Goal: Transaction & Acquisition: Purchase product/service

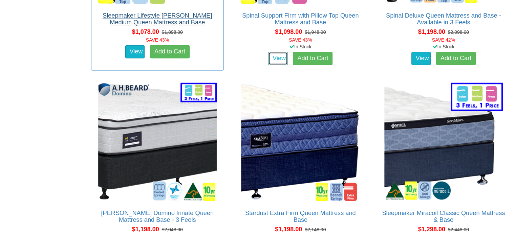
scroll to position [1186, 0]
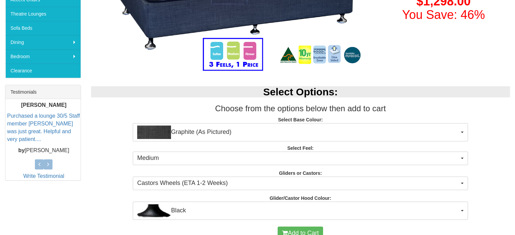
scroll to position [203, 0]
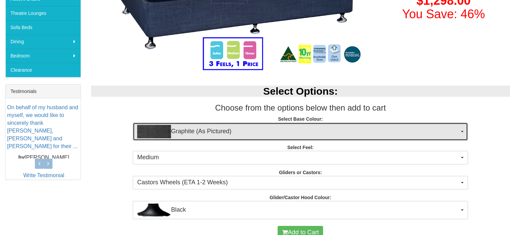
click at [454, 129] on span "Graphite (As Pictured)" at bounding box center [298, 132] width 322 height 14
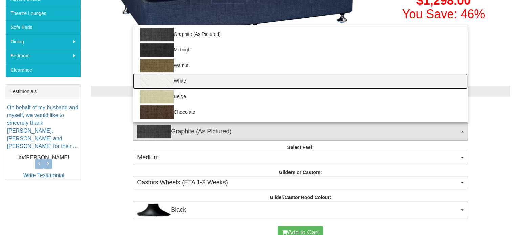
click at [156, 82] on img at bounding box center [157, 82] width 34 height 14
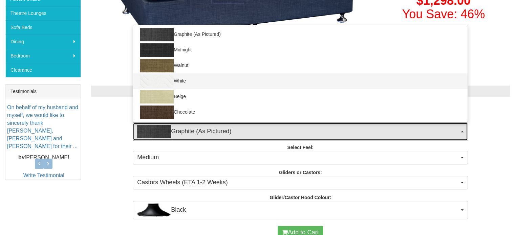
select select "1204"
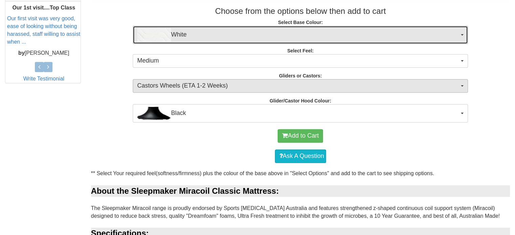
scroll to position [305, 0]
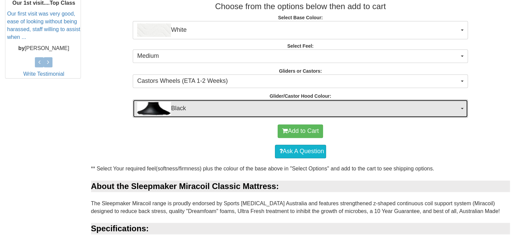
click at [461, 107] on button "Black" at bounding box center [300, 109] width 335 height 18
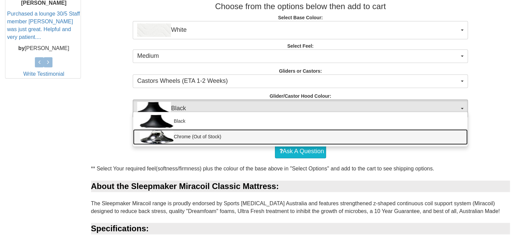
click at [177, 137] on link "Chrome (Out of Stock)" at bounding box center [300, 137] width 335 height 16
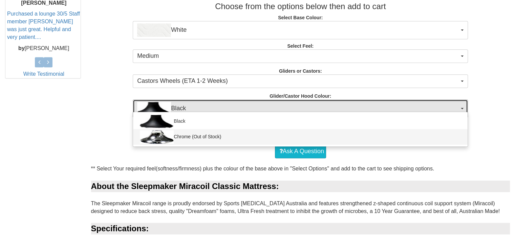
select select "1163"
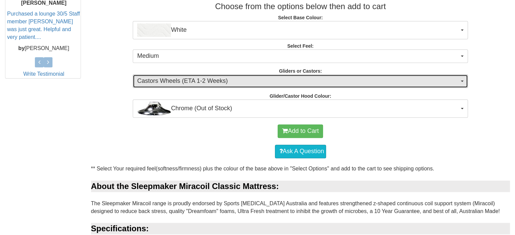
click at [218, 80] on span "Castors Wheels (ETA 1-2 Weeks)" at bounding box center [298, 81] width 322 height 9
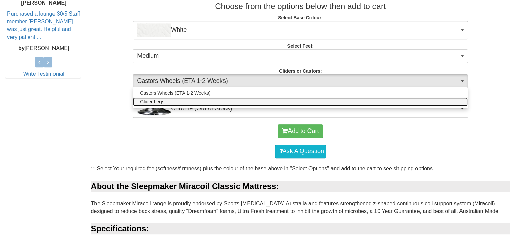
click at [158, 103] on span "Glider Legs" at bounding box center [152, 102] width 24 height 7
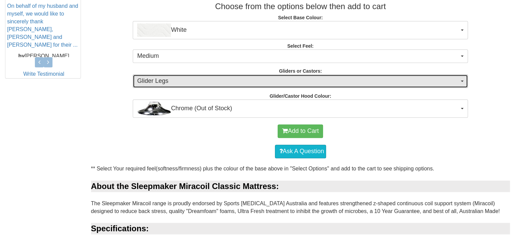
click at [337, 80] on span "Glider Legs" at bounding box center [298, 81] width 322 height 9
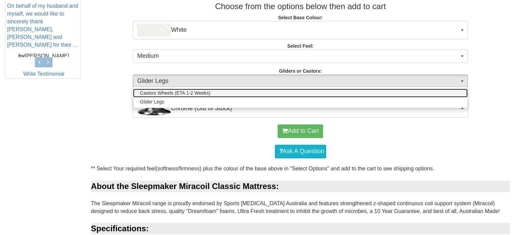
click at [198, 93] on span "Castors Wheels (ETA 1-2 Weeks)" at bounding box center [175, 93] width 70 height 7
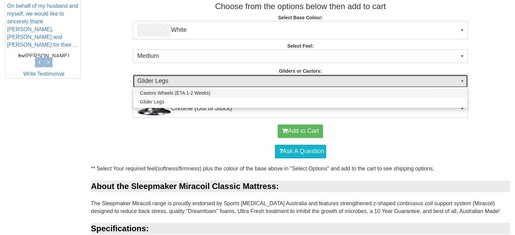
select select "1162"
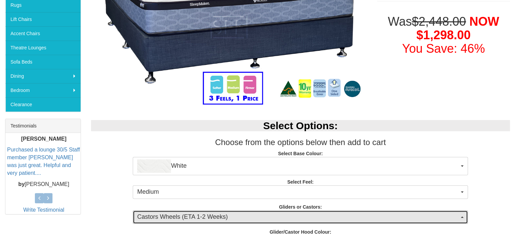
scroll to position [169, 0]
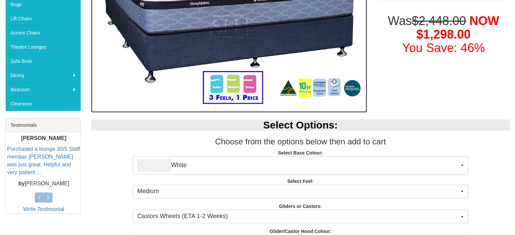
click at [237, 43] on img at bounding box center [229, 26] width 276 height 172
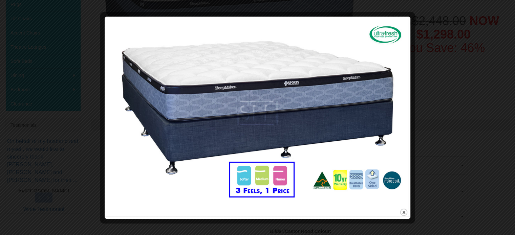
click at [249, 194] on img at bounding box center [257, 113] width 301 height 188
click at [341, 205] on img at bounding box center [257, 113] width 301 height 188
click at [403, 211] on button "close" at bounding box center [404, 212] width 8 height 8
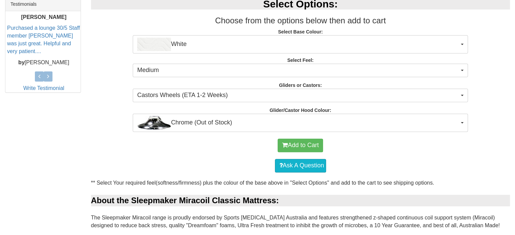
scroll to position [279, 0]
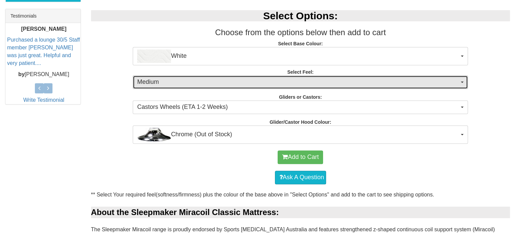
click at [464, 81] on button "Medium" at bounding box center [300, 83] width 335 height 14
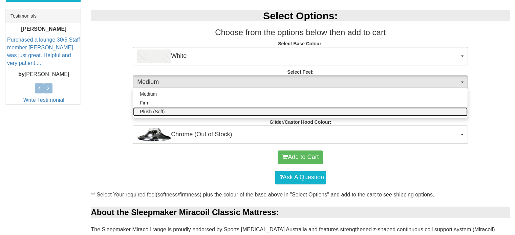
click at [162, 111] on span "Plush (Soft)" at bounding box center [152, 111] width 25 height 7
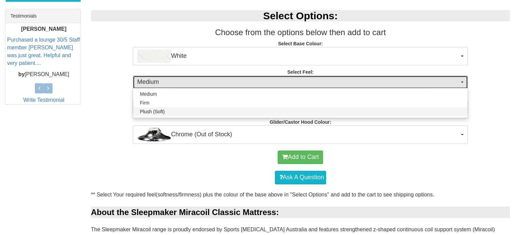
select select "1379"
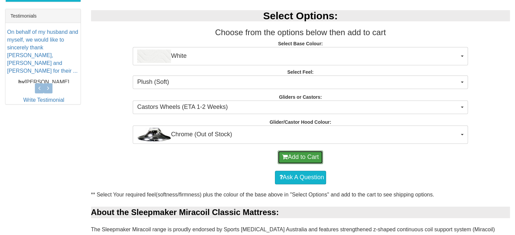
click at [305, 155] on button "Add to Cart" at bounding box center [300, 158] width 45 height 14
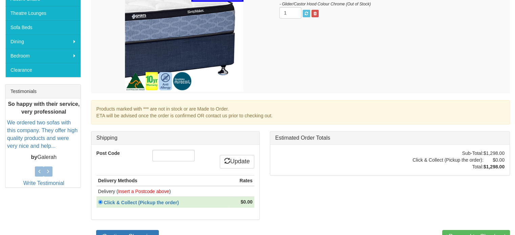
scroll to position [237, 0]
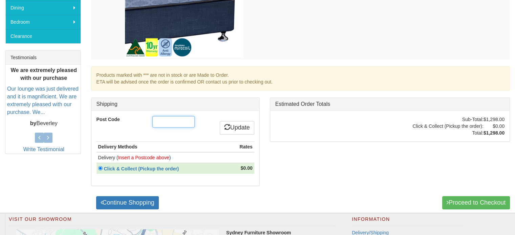
click at [176, 122] on input "Post Code" at bounding box center [173, 122] width 42 height 12
type input "5251"
click at [235, 128] on link "Update" at bounding box center [237, 128] width 35 height 14
